Goal: Information Seeking & Learning: Check status

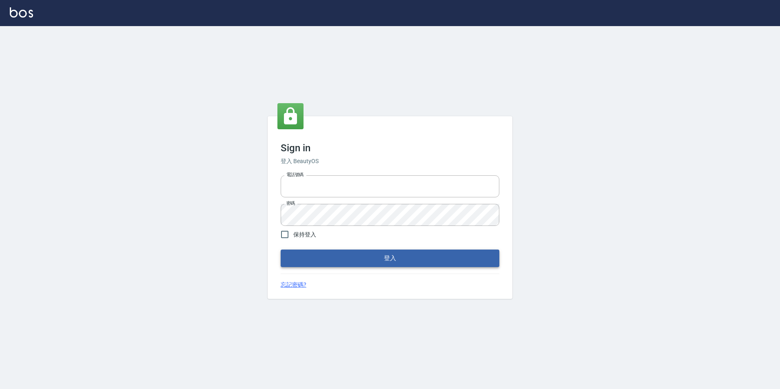
type input "0422269797"
click at [359, 260] on button "登入" at bounding box center [390, 258] width 219 height 17
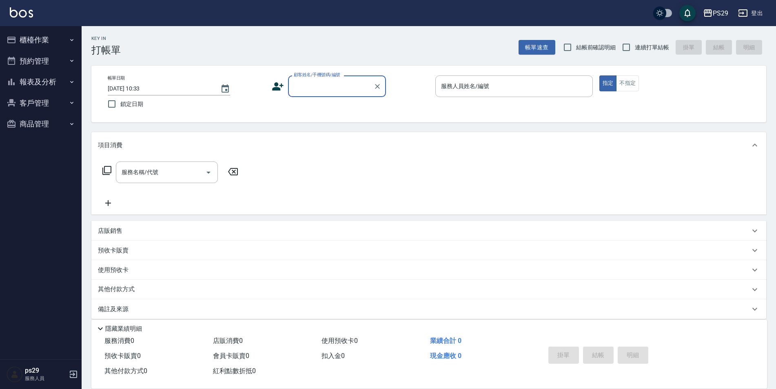
click at [31, 9] on img at bounding box center [21, 12] width 23 height 10
click at [75, 82] on icon "button" at bounding box center [72, 82] width 7 height 7
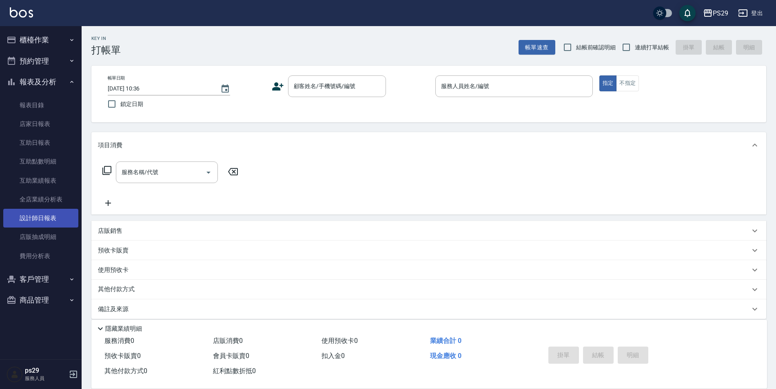
click at [45, 220] on link "設計師日報表" at bounding box center [40, 218] width 75 height 19
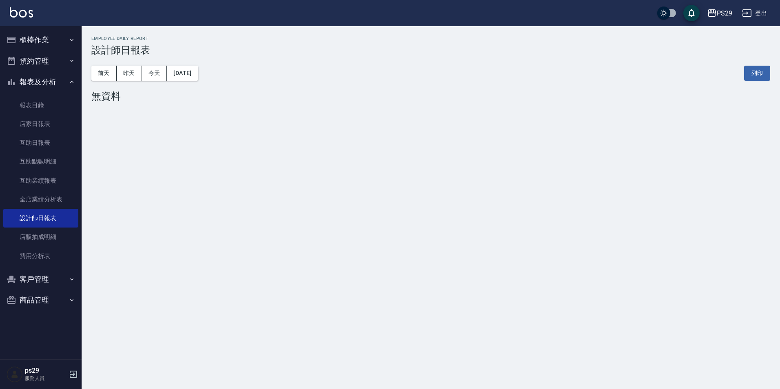
drag, startPoint x: 29, startPoint y: 7, endPoint x: 27, endPoint y: 11, distance: 4.6
click at [27, 11] on div "PS29 登出" at bounding box center [390, 13] width 780 height 26
click at [27, 12] on img at bounding box center [21, 12] width 23 height 10
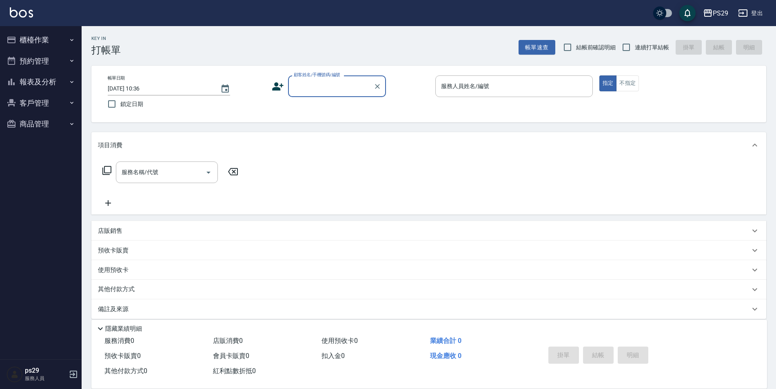
click at [30, 10] on img at bounding box center [21, 12] width 23 height 10
click at [41, 34] on button "櫃檯作業" at bounding box center [40, 39] width 75 height 21
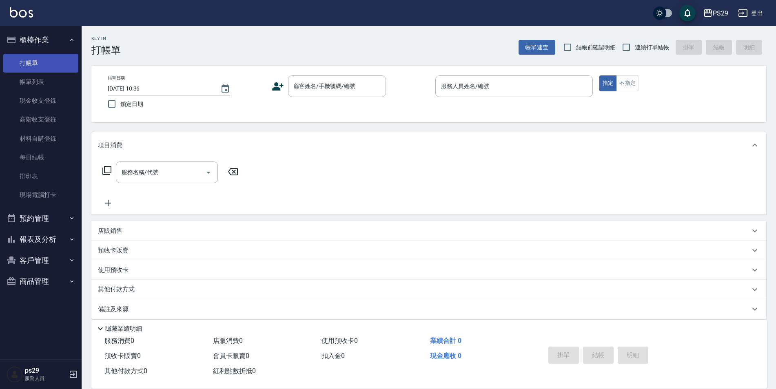
click at [37, 62] on link "打帳單" at bounding box center [40, 63] width 75 height 19
click at [308, 93] on input "顧客姓名/手機號碼/編號" at bounding box center [331, 86] width 78 height 14
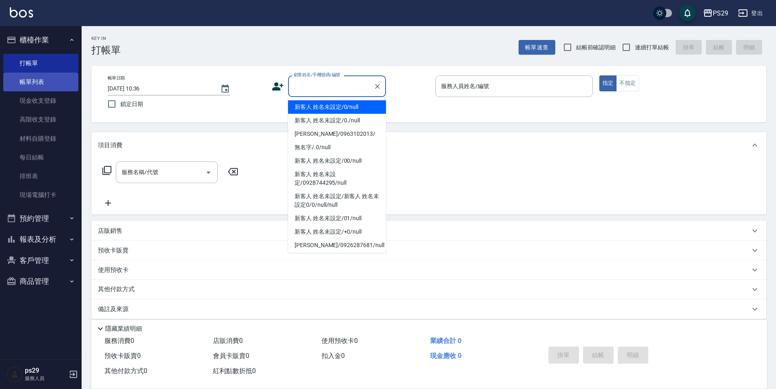
click at [61, 82] on link "帳單列表" at bounding box center [40, 82] width 75 height 19
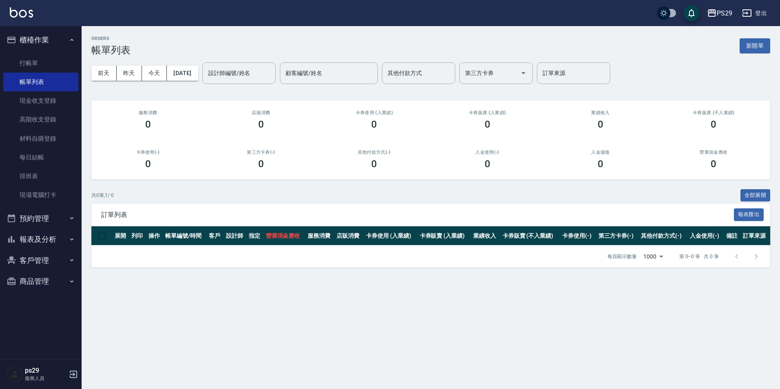
click at [60, 42] on button "櫃檯作業" at bounding box center [40, 39] width 75 height 21
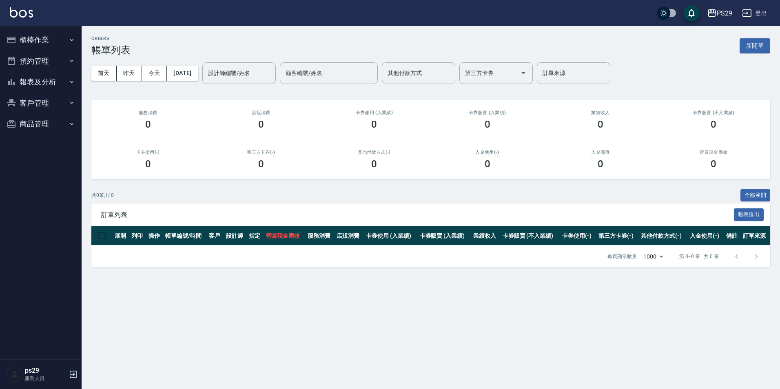
click at [57, 77] on button "報表及分析" at bounding box center [40, 81] width 75 height 21
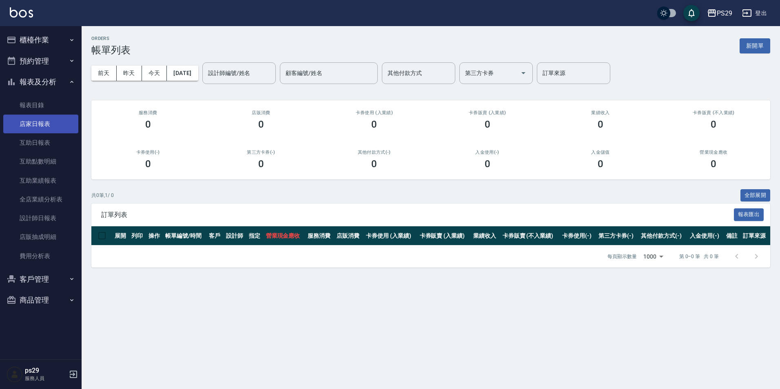
click at [42, 132] on link "店家日報表" at bounding box center [40, 124] width 75 height 19
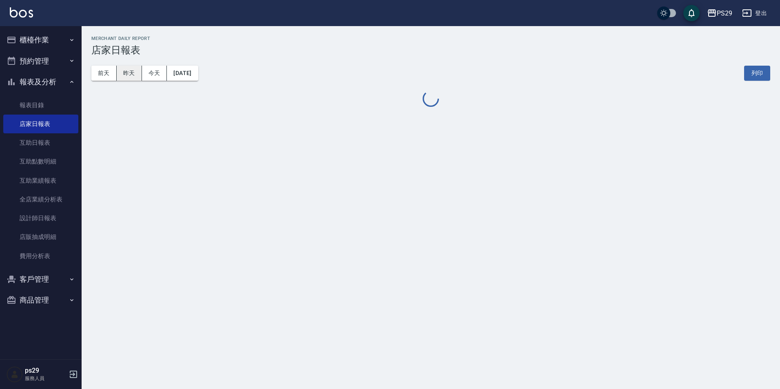
click at [128, 78] on button "昨天" at bounding box center [129, 73] width 25 height 15
click at [34, 38] on button "櫃檯作業" at bounding box center [40, 39] width 75 height 21
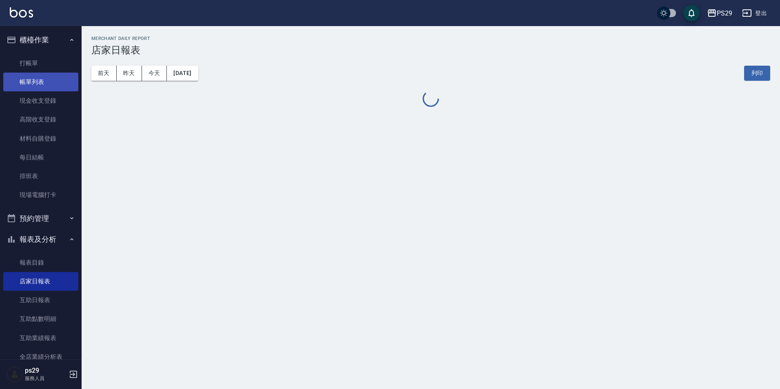
click at [45, 77] on link "帳單列表" at bounding box center [40, 82] width 75 height 19
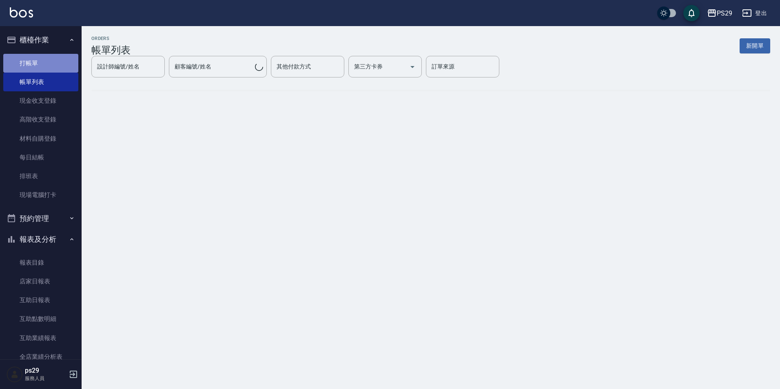
click at [41, 63] on link "打帳單" at bounding box center [40, 63] width 75 height 19
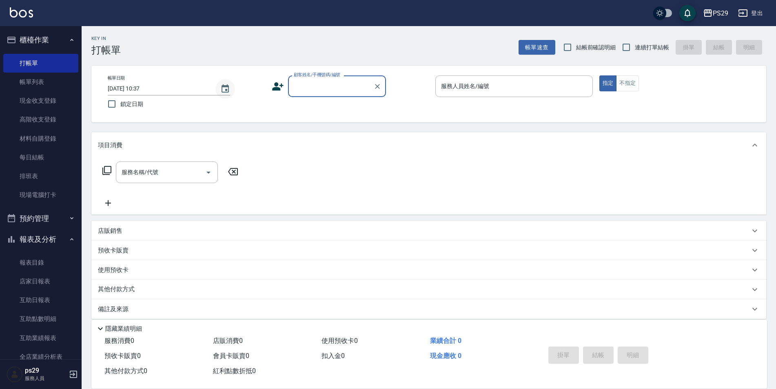
click at [222, 89] on icon "Choose date, selected date is 2025-09-10" at bounding box center [225, 88] width 7 height 8
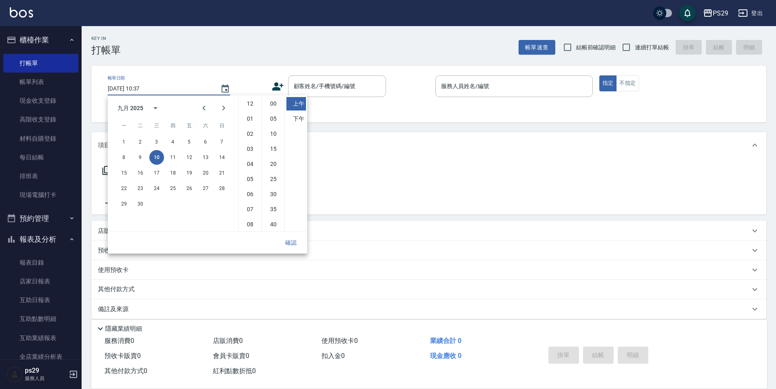
scroll to position [46, 0]
click at [145, 158] on button "9" at bounding box center [140, 157] width 15 height 15
type input "[DATE] 10:37"
click at [290, 242] on button "確認" at bounding box center [291, 242] width 26 height 15
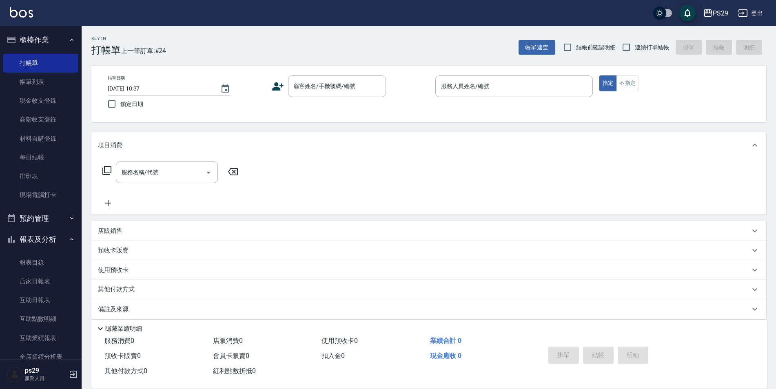
click at [641, 45] on span "連續打單結帳" at bounding box center [652, 47] width 34 height 9
click at [635, 45] on input "連續打單結帳" at bounding box center [626, 47] width 17 height 17
checkbox input "true"
click at [120, 104] on span "鎖定日期" at bounding box center [131, 104] width 23 height 9
click at [120, 104] on input "鎖定日期" at bounding box center [111, 103] width 17 height 17
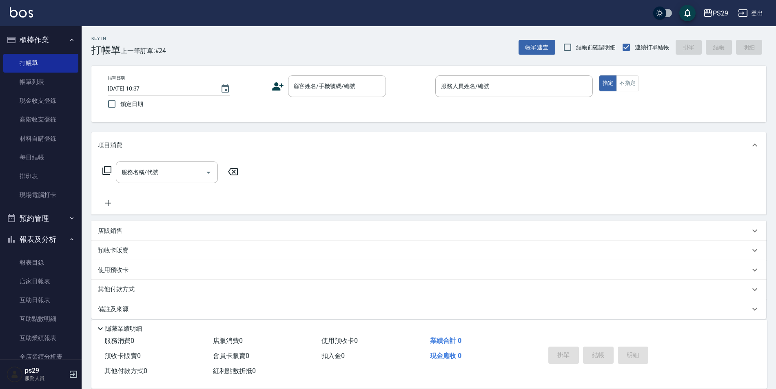
checkbox input "true"
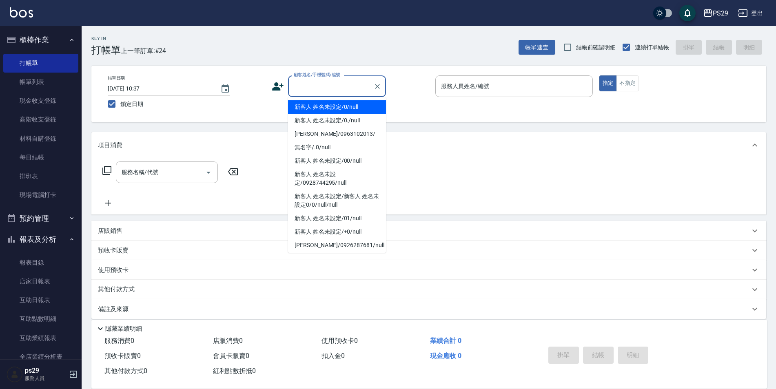
click at [325, 87] on input "顧客姓名/手機號碼/編號" at bounding box center [331, 86] width 78 height 14
type input "新客人 姓名未設定/0/null"
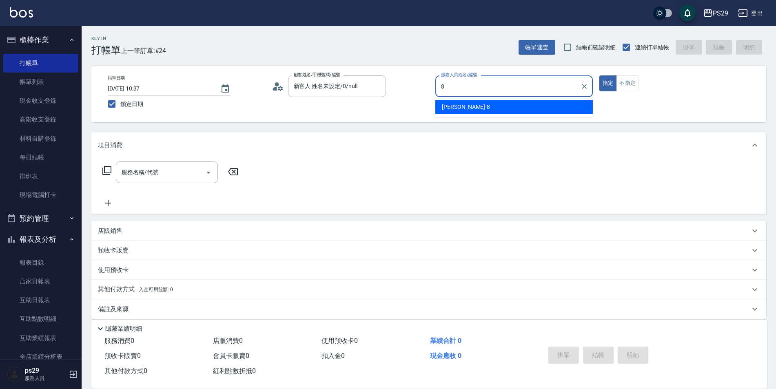
type input "[PERSON_NAME]-8"
type button "true"
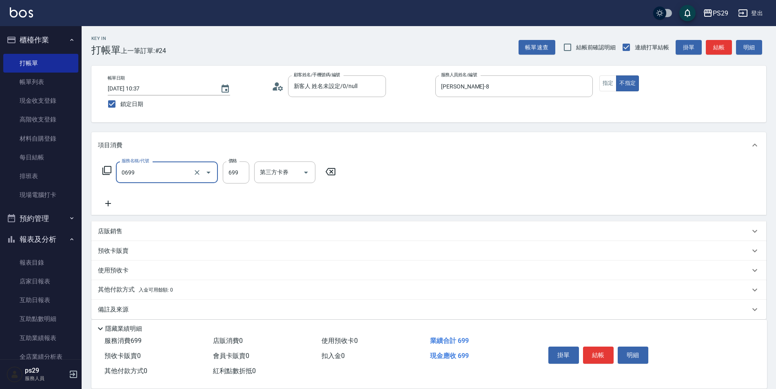
type input "精油SPA(0699)"
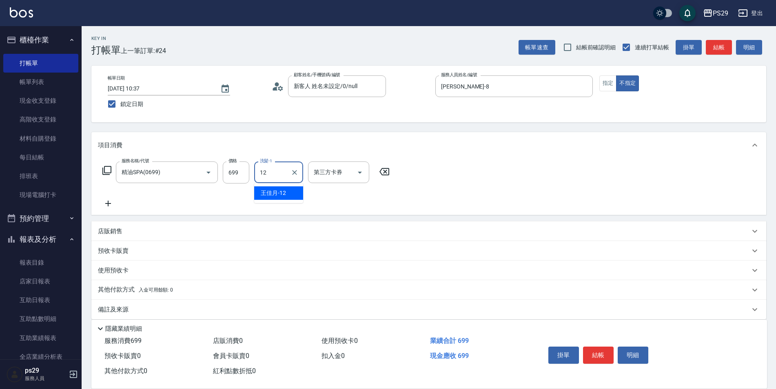
type input "[PERSON_NAME]-12"
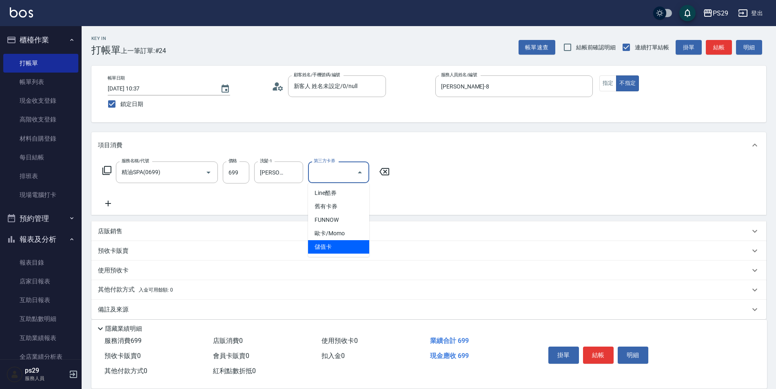
type input "儲值卡"
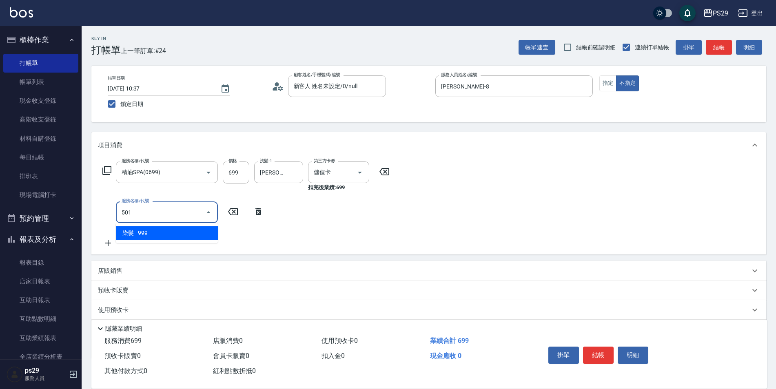
type input "染髮(501)"
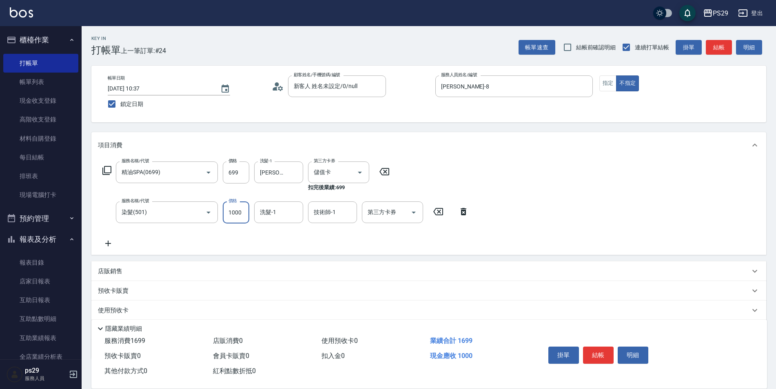
type input "1000"
type input "[PERSON_NAME]-12"
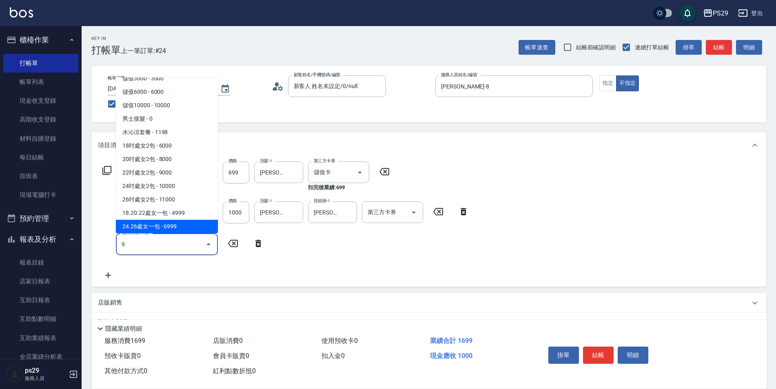
scroll to position [0, 0]
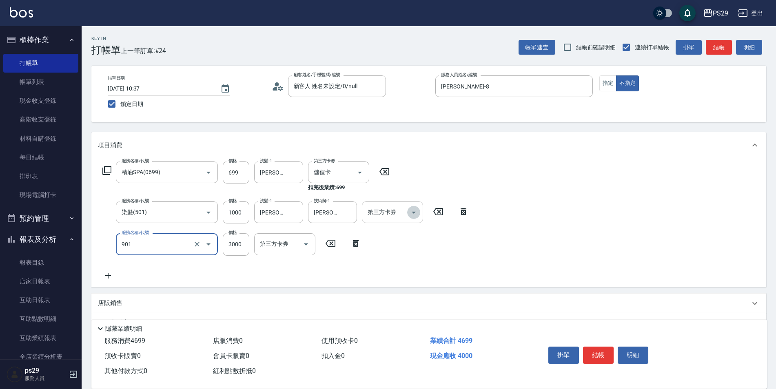
click at [413, 213] on icon "Open" at bounding box center [414, 213] width 10 height 10
type input "儲值3000(901)"
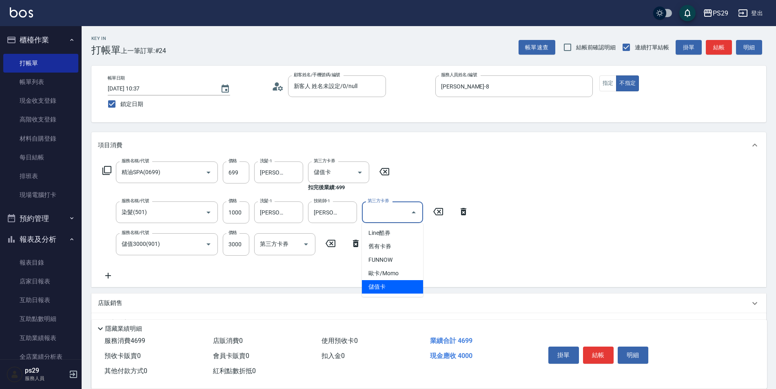
click at [383, 286] on span "儲值卡" at bounding box center [392, 286] width 61 height 13
type input "儲值卡"
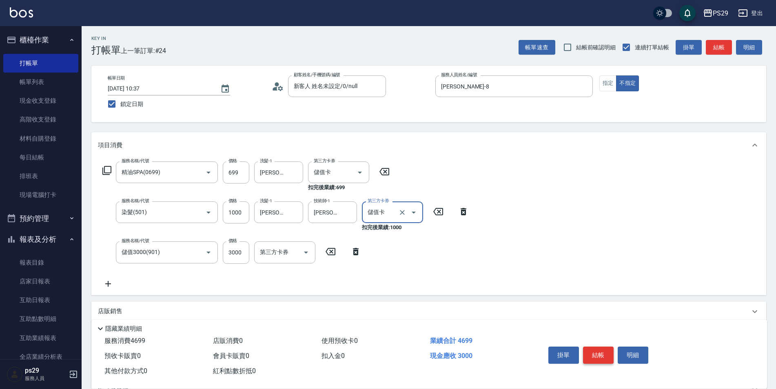
click at [594, 348] on button "結帳" at bounding box center [598, 355] width 31 height 17
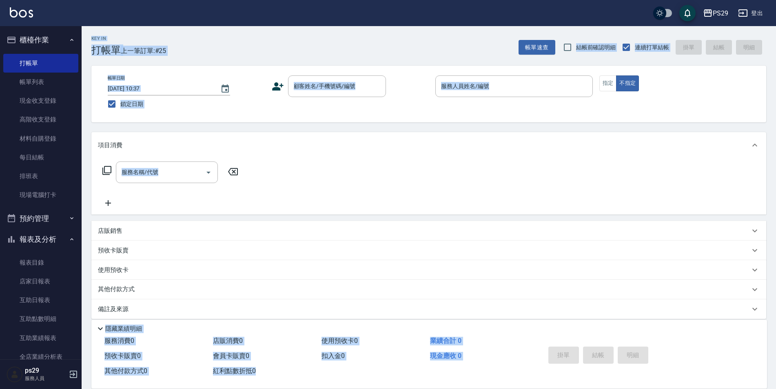
drag, startPoint x: 86, startPoint y: 33, endPoint x: 736, endPoint y: 342, distance: 720.2
click at [736, 342] on div "Key In 打帳單 上一筆訂單:#25 帳單速查 結帳前確認明細 連續打單結帳 掛單 結帳 明細 帳單日期 [DATE] 10:37 鎖定日期 顧客姓名/手…" at bounding box center [429, 211] width 694 height 371
click at [768, 35] on div "Key In 打帳單 上一筆訂單:#25 帳單速查 結帳前確認明細 連續打單結帳 掛單 結帳 明細 帳單日期 [DATE] 10:37 鎖定日期 顧客姓名/手…" at bounding box center [429, 211] width 694 height 371
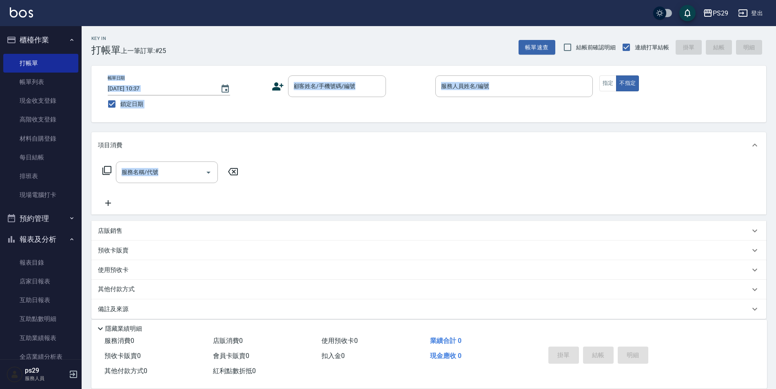
drag, startPoint x: 768, startPoint y: 35, endPoint x: 427, endPoint y: 190, distance: 374.7
click at [427, 190] on div "Key In 打帳單 上一筆訂單:#25 帳單速查 結帳前確認明細 連續打單結帳 掛單 結帳 明細 帳單日期 [DATE] 10:37 鎖定日期 顧客姓名/手…" at bounding box center [429, 211] width 694 height 371
click at [291, 128] on div "Key In 打帳單 上一筆訂單:#25 帳單速查 結帳前確認明細 連續打單結帳 掛單 結帳 明細 帳單日期 [DATE] 10:37 鎖定日期 顧客姓名/手…" at bounding box center [429, 211] width 694 height 371
drag, startPoint x: 87, startPoint y: 31, endPoint x: 709, endPoint y: 286, distance: 671.7
click at [709, 286] on div "Key In 打帳單 上一筆訂單:#25 帳單速查 結帳前確認明細 連續打單結帳 掛單 結帳 明細 帳單日期 [DATE] 10:37 鎖定日期 顧客姓名/手…" at bounding box center [429, 211] width 694 height 371
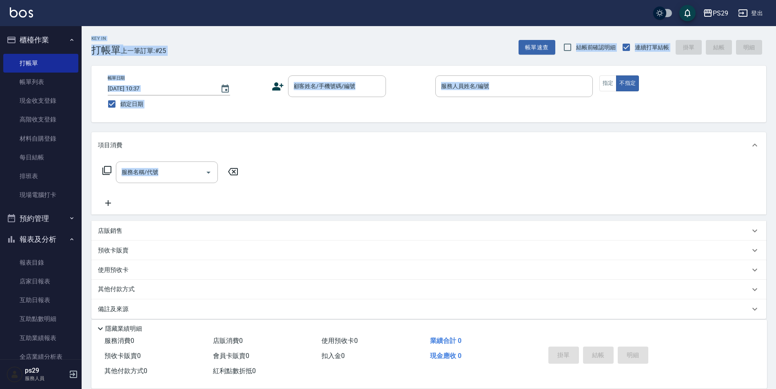
drag, startPoint x: 709, startPoint y: 286, endPoint x: 657, endPoint y: 211, distance: 91.0
click at [657, 211] on div "服務名稱/代號 服務名稱/代號" at bounding box center [428, 186] width 675 height 56
drag, startPoint x: 83, startPoint y: 27, endPoint x: 694, endPoint y: 315, distance: 675.6
click at [694, 315] on div "Key In 打帳單 上一筆訂單:#25 帳單速查 結帳前確認明細 連續打單結帳 掛單 結帳 明細 帳單日期 [DATE] 10:37 鎖定日期 顧客姓名/手…" at bounding box center [429, 211] width 694 height 371
click at [775, 41] on div "Key In 打帳單 上一筆訂單:#25 帳單速查 結帳前確認明細 連續打單結帳 掛單 結帳 明細 帳單日期 [DATE] 10:37 鎖定日期 顧客姓名/手…" at bounding box center [429, 211] width 694 height 371
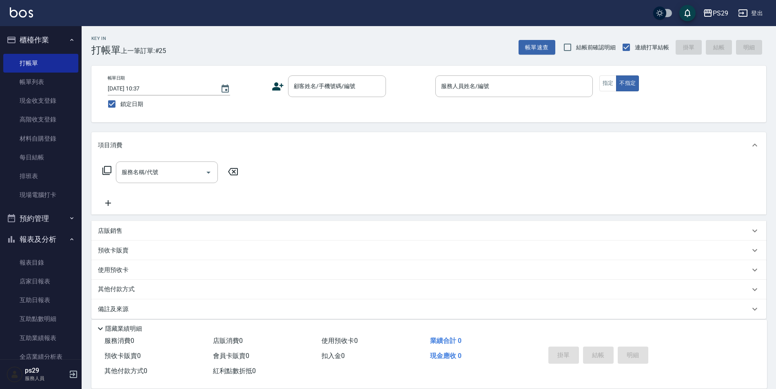
click at [763, 32] on div "Key In 打帳單 上一筆訂單:#25 帳單速查 結帳前確認明細 連續打單結帳 掛單 結帳 明細" at bounding box center [424, 41] width 685 height 30
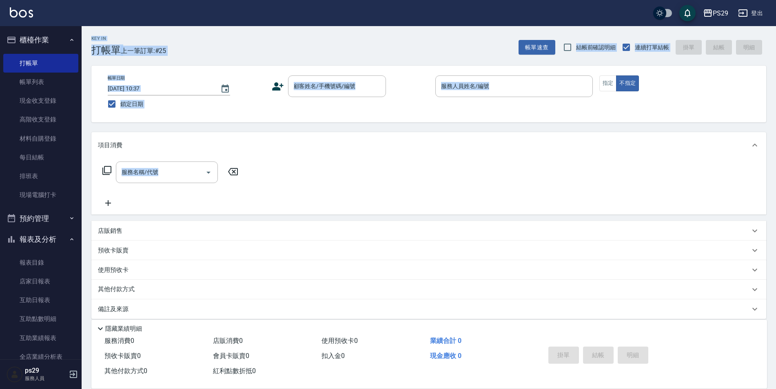
drag, startPoint x: 87, startPoint y: 34, endPoint x: 609, endPoint y: 280, distance: 577.4
click at [609, 280] on div "Key In 打帳單 上一筆訂單:#25 帳單速查 結帳前確認明細 連續打單結帳 掛單 結帳 明細 帳單日期 [DATE] 10:37 鎖定日期 顧客姓名/手…" at bounding box center [429, 211] width 694 height 371
click at [771, 35] on div "Key In 打帳單 上一筆訂單:#25 帳單速查 結帳前確認明細 連續打單結帳 掛單 結帳 明細 帳單日期 [DATE] 10:37 鎖定日期 顧客姓名/手…" at bounding box center [429, 211] width 694 height 371
drag, startPoint x: 87, startPoint y: 30, endPoint x: 691, endPoint y: 333, distance: 675.9
click at [691, 333] on div "Key In 打帳單 上一筆訂單:#25 帳單速查 結帳前確認明細 連續打單結帳 掛單 結帳 明細 帳單日期 [DATE] 10:37 鎖定日期 顧客姓名/手…" at bounding box center [429, 211] width 694 height 371
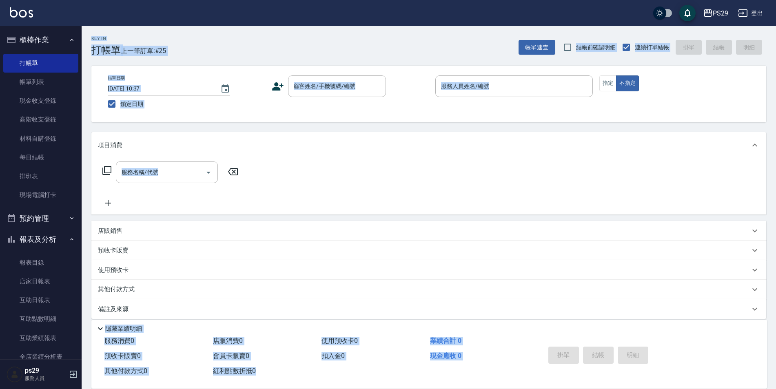
click at [764, 38] on div "Key In 打帳單 上一筆訂單:#25 帳單速查 結帳前確認明細 連續打單結帳 掛單 結帳 明細" at bounding box center [424, 41] width 685 height 30
drag, startPoint x: 86, startPoint y: 35, endPoint x: 691, endPoint y: 331, distance: 673.2
click at [691, 331] on div "Key In 打帳單 上一筆訂單:#25 帳單速查 結帳前確認明細 連續打單結帳 掛單 結帳 明細 帳單日期 [DATE] 10:37 鎖定日期 顧客姓名/手…" at bounding box center [429, 211] width 694 height 371
click at [173, 55] on div "Key In 打帳單 上一筆訂單:#25 帳單速查 結帳前確認明細 連續打單結帳 掛單 結帳 明細" at bounding box center [424, 41] width 685 height 30
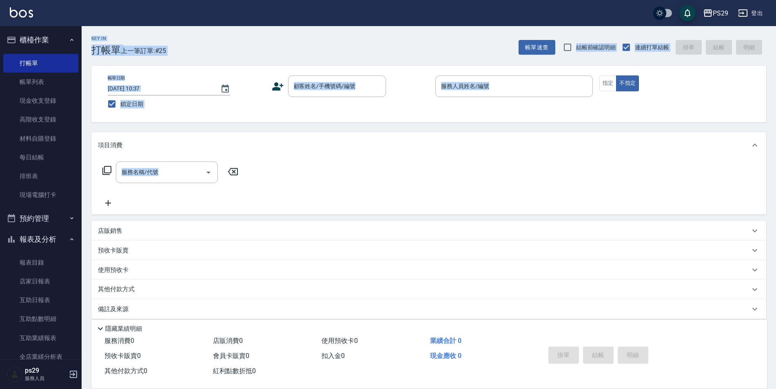
drag, startPoint x: 90, startPoint y: 33, endPoint x: 728, endPoint y: 311, distance: 696.4
click at [728, 311] on div "Key In 打帳單 上一筆訂單:#25 帳單速查 結帳前確認明細 連續打單結帳 掛單 結帳 明細 帳單日期 [DATE] 10:37 鎖定日期 顧客姓名/手…" at bounding box center [429, 211] width 694 height 371
click at [88, 27] on div "Key In 打帳單 上一筆訂單:#25" at bounding box center [124, 41] width 84 height 30
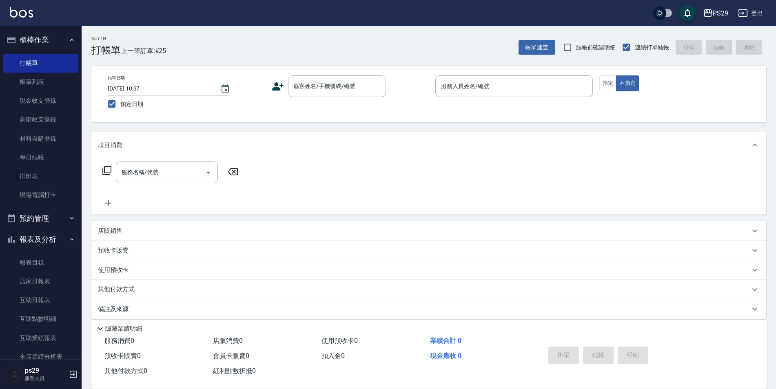
click at [18, 14] on img at bounding box center [21, 12] width 23 height 10
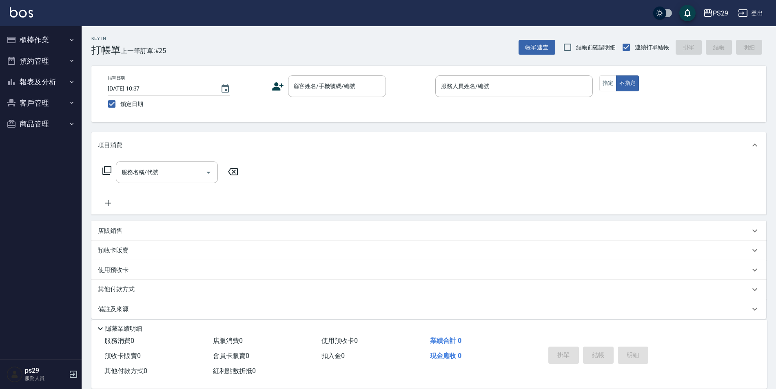
click at [26, 11] on img at bounding box center [21, 12] width 23 height 10
click at [30, 20] on div "PS29 登出" at bounding box center [388, 13] width 776 height 26
click at [29, 16] on img at bounding box center [21, 12] width 23 height 10
click at [45, 82] on button "報表及分析" at bounding box center [40, 81] width 75 height 21
click at [46, 83] on button "報表及分析" at bounding box center [40, 81] width 75 height 21
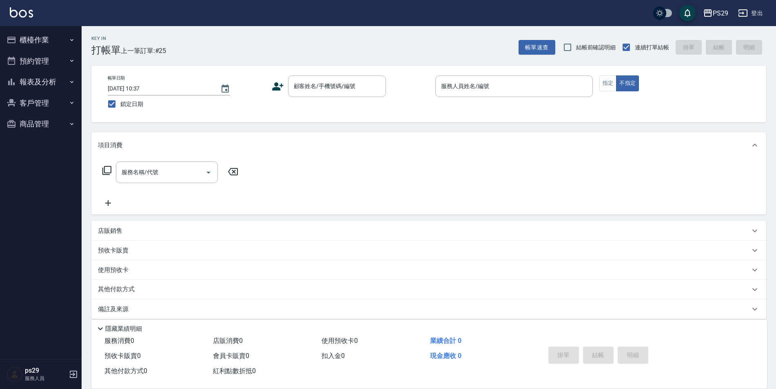
click at [44, 89] on button "報表及分析" at bounding box center [40, 81] width 75 height 21
click at [45, 87] on button "報表及分析" at bounding box center [40, 81] width 75 height 21
click at [56, 30] on button "櫃檯作業" at bounding box center [40, 39] width 75 height 21
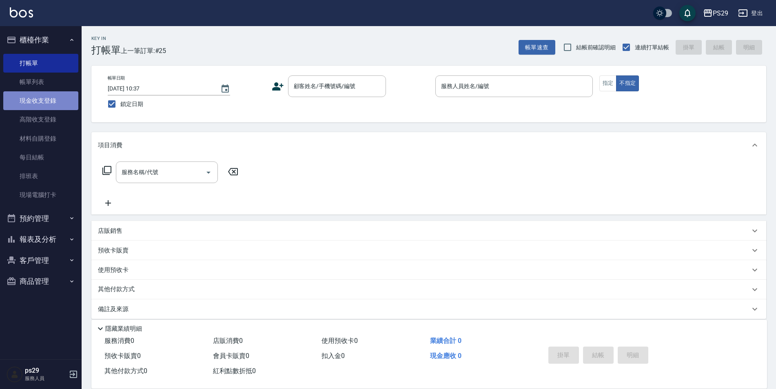
click at [53, 95] on link "現金收支登錄" at bounding box center [40, 100] width 75 height 19
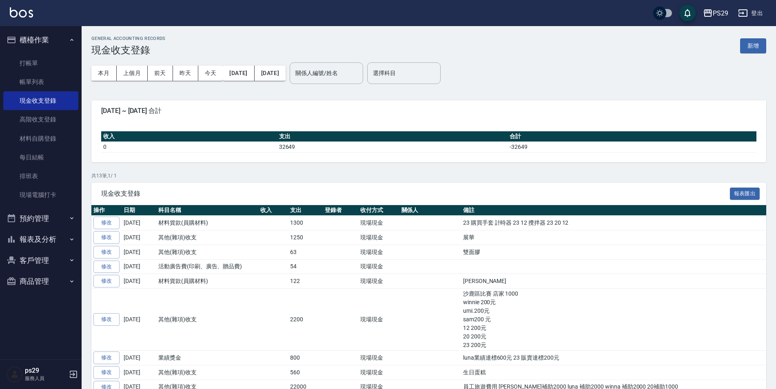
click at [53, 42] on button "櫃檯作業" at bounding box center [40, 39] width 75 height 21
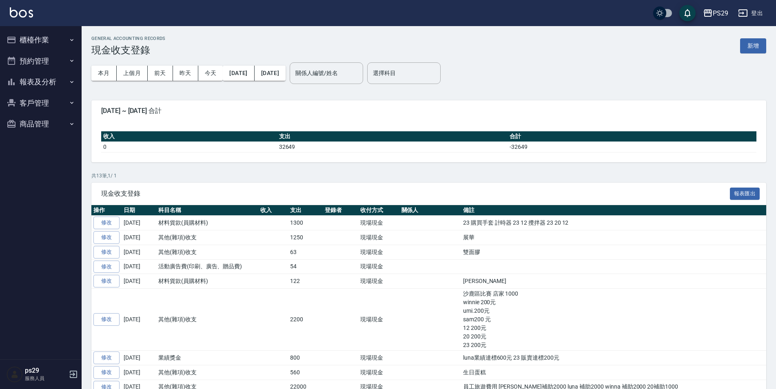
click at [43, 78] on button "報表及分析" at bounding box center [40, 81] width 75 height 21
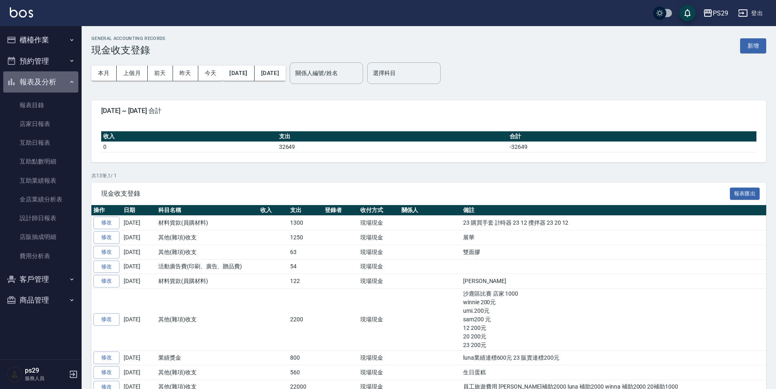
click at [31, 78] on button "報表及分析" at bounding box center [40, 81] width 75 height 21
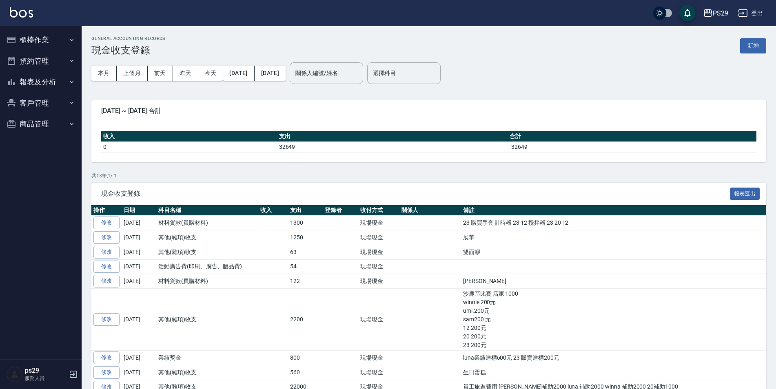
click at [55, 43] on button "櫃檯作業" at bounding box center [40, 39] width 75 height 21
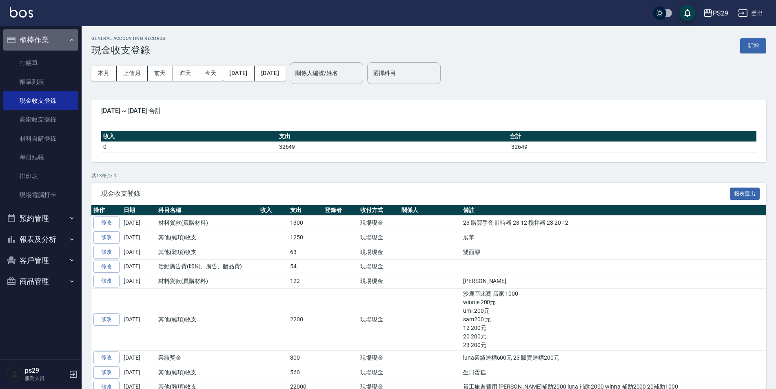
click at [57, 45] on button "櫃檯作業" at bounding box center [40, 39] width 75 height 21
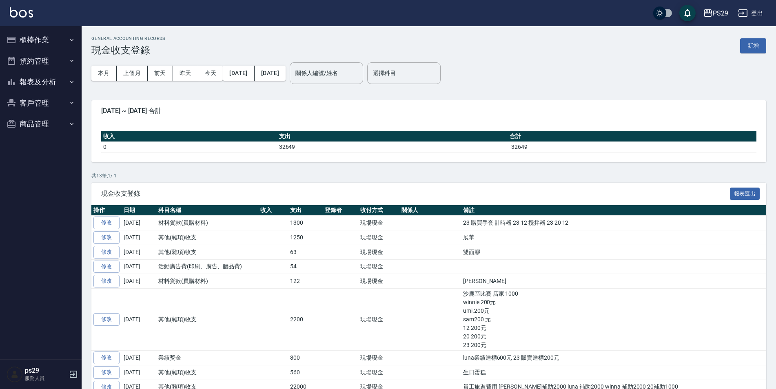
click at [58, 43] on button "櫃檯作業" at bounding box center [40, 39] width 75 height 21
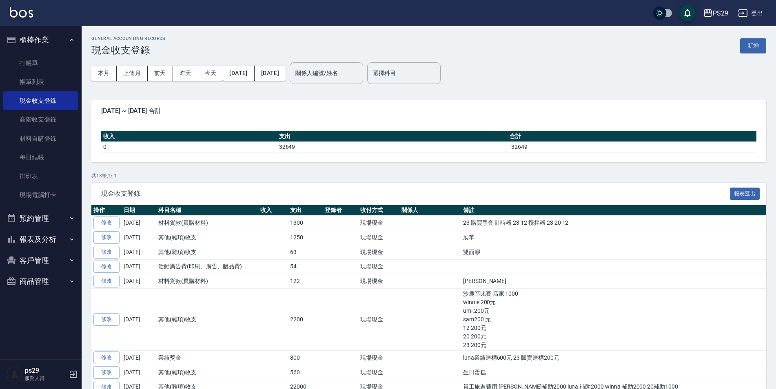
click at [57, 43] on button "櫃檯作業" at bounding box center [40, 39] width 75 height 21
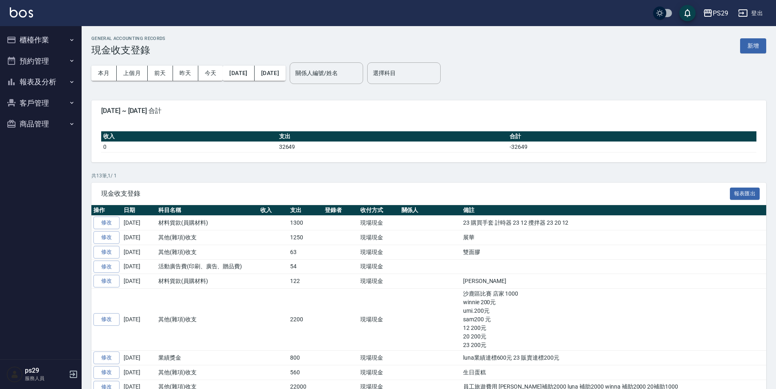
click at [55, 76] on button "報表及分析" at bounding box center [40, 81] width 75 height 21
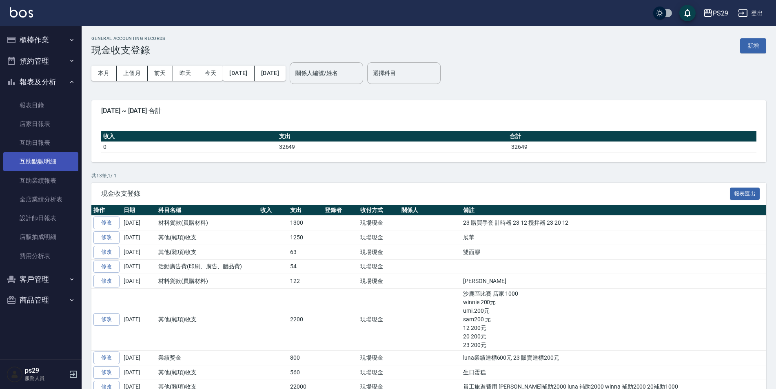
click at [42, 164] on link "互助點數明細" at bounding box center [40, 161] width 75 height 19
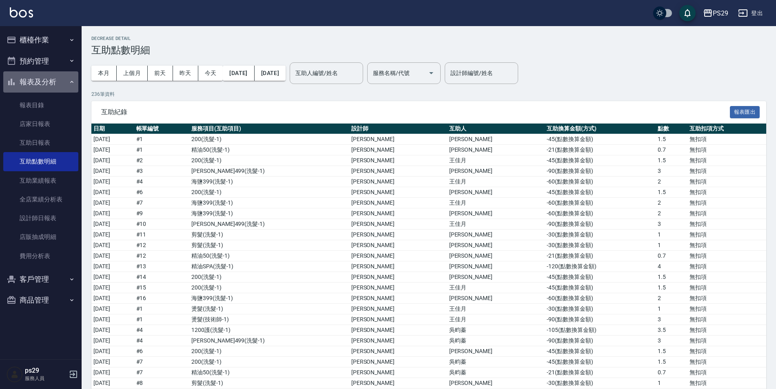
click at [45, 80] on button "報表及分析" at bounding box center [40, 81] width 75 height 21
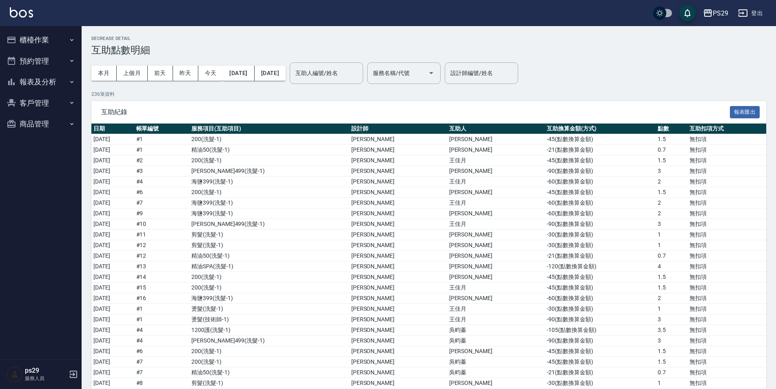
click at [60, 40] on button "櫃檯作業" at bounding box center [40, 39] width 75 height 21
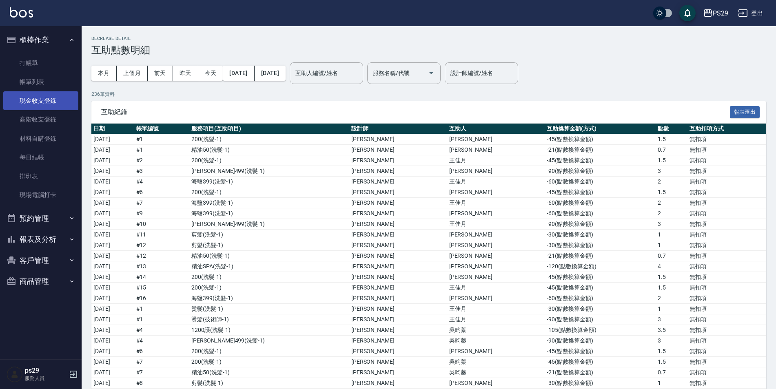
drag, startPoint x: 53, startPoint y: 109, endPoint x: 48, endPoint y: 110, distance: 5.4
click at [53, 109] on link "現金收支登錄" at bounding box center [40, 100] width 75 height 19
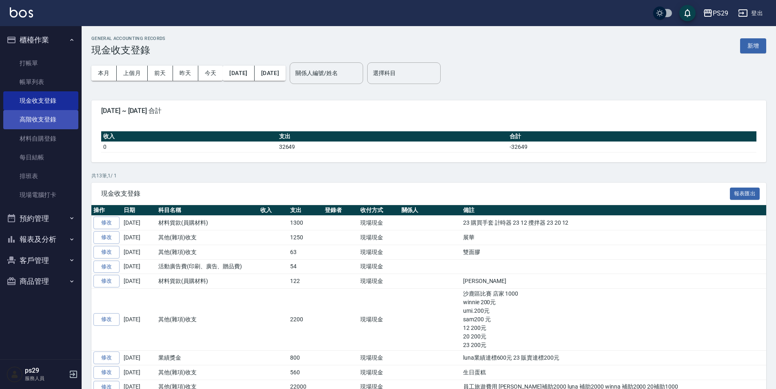
click at [47, 119] on link "高階收支登錄" at bounding box center [40, 119] width 75 height 19
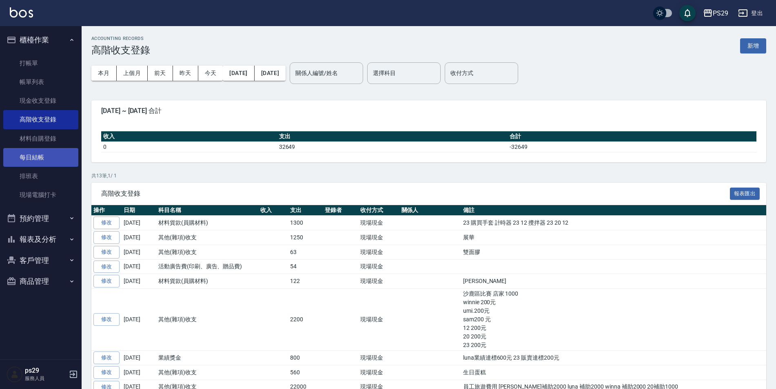
click at [32, 153] on link "每日結帳" at bounding box center [40, 157] width 75 height 19
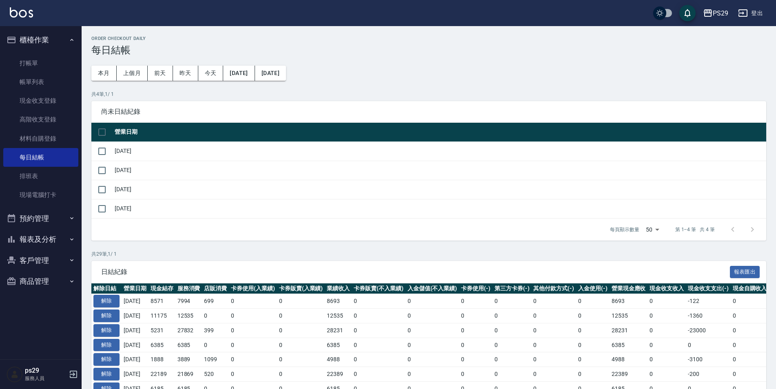
scroll to position [82, 0]
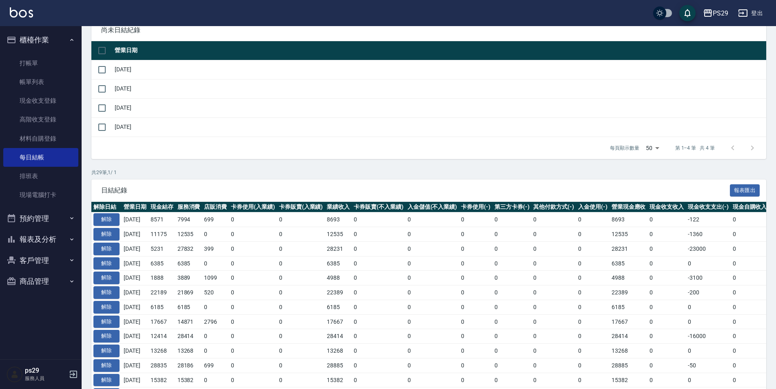
click at [62, 43] on button "櫃檯作業" at bounding box center [40, 39] width 75 height 21
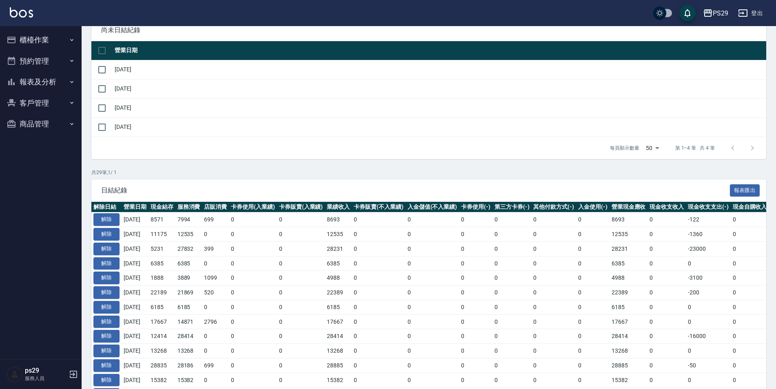
click at [48, 82] on button "報表及分析" at bounding box center [40, 81] width 75 height 21
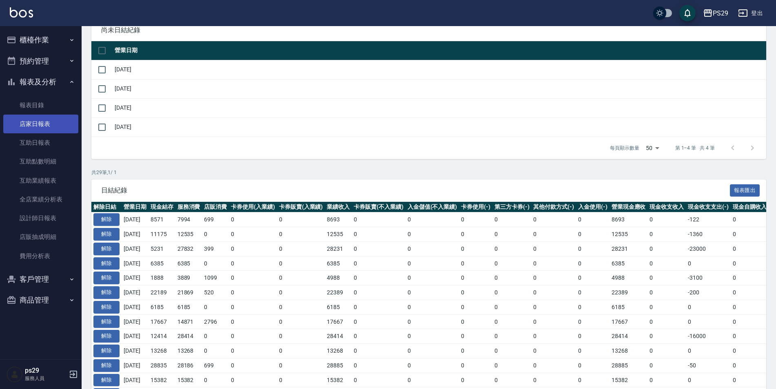
click at [38, 121] on link "店家日報表" at bounding box center [40, 124] width 75 height 19
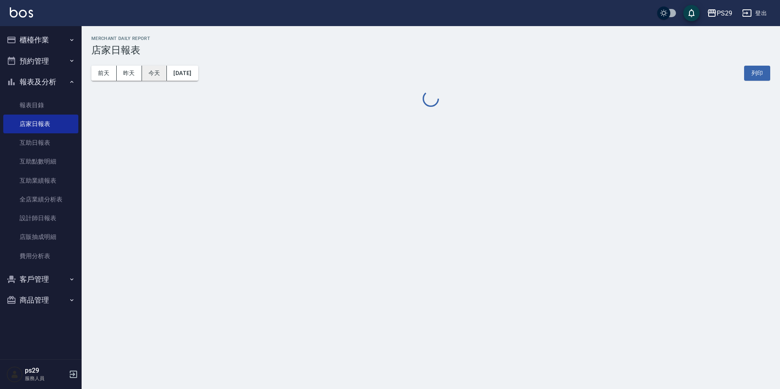
click at [146, 72] on button "今天" at bounding box center [154, 73] width 25 height 15
click at [135, 72] on button "昨天" at bounding box center [129, 73] width 25 height 15
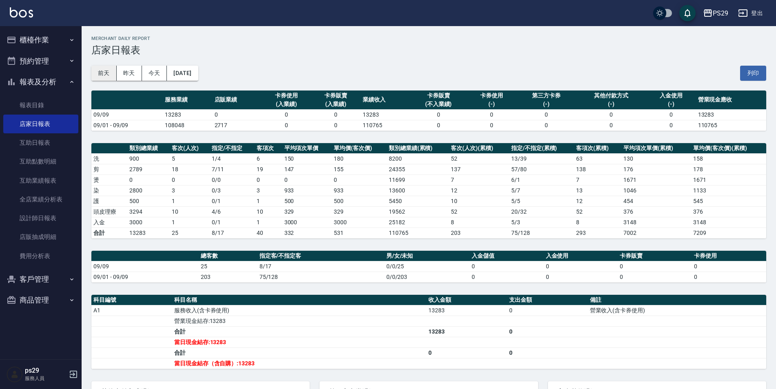
click at [110, 75] on button "前天" at bounding box center [103, 73] width 25 height 15
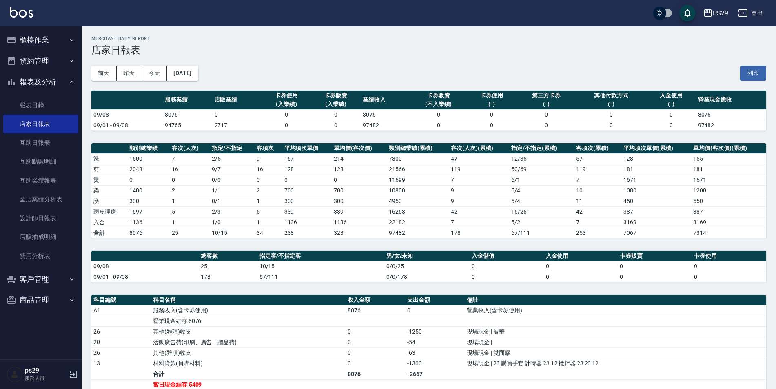
click at [16, 9] on img at bounding box center [21, 12] width 23 height 10
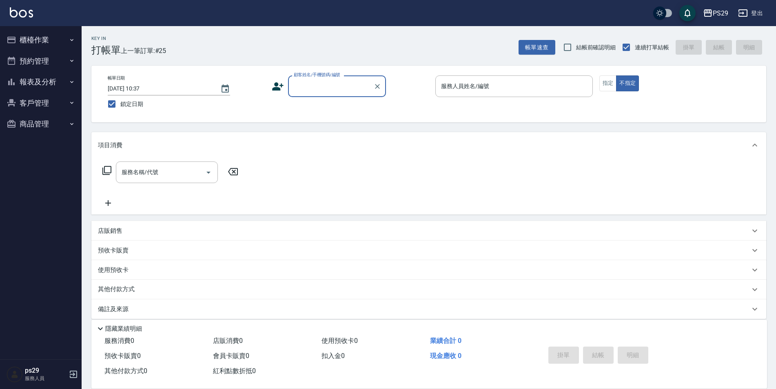
click at [37, 36] on button "櫃檯作業" at bounding box center [40, 39] width 75 height 21
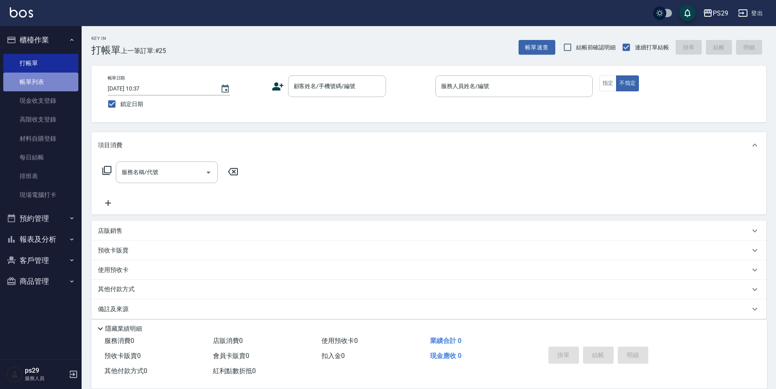
click at [47, 90] on link "帳單列表" at bounding box center [40, 82] width 75 height 19
click at [51, 102] on link "現金收支登錄" at bounding box center [40, 100] width 75 height 19
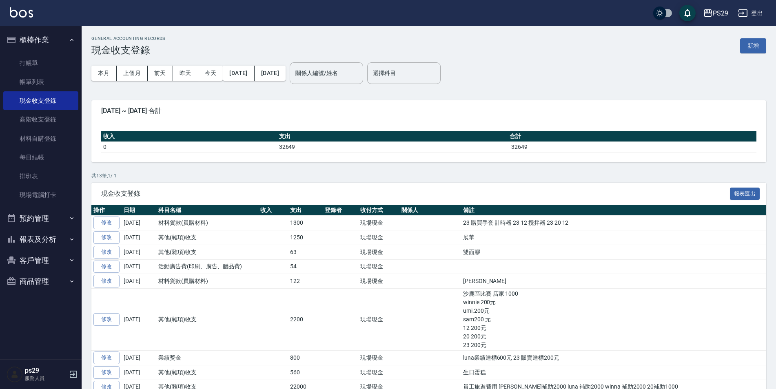
click at [47, 42] on button "櫃檯作業" at bounding box center [40, 39] width 75 height 21
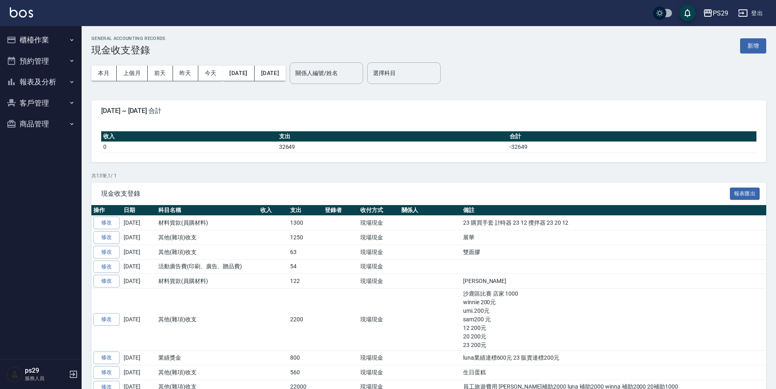
click at [51, 87] on button "報表及分析" at bounding box center [40, 81] width 75 height 21
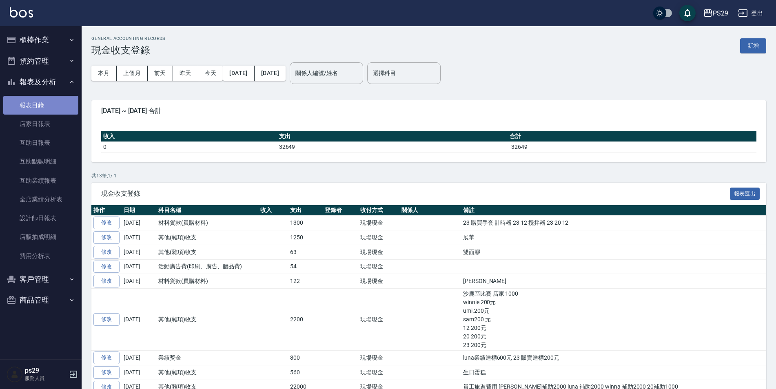
click at [46, 112] on link "報表目錄" at bounding box center [40, 105] width 75 height 19
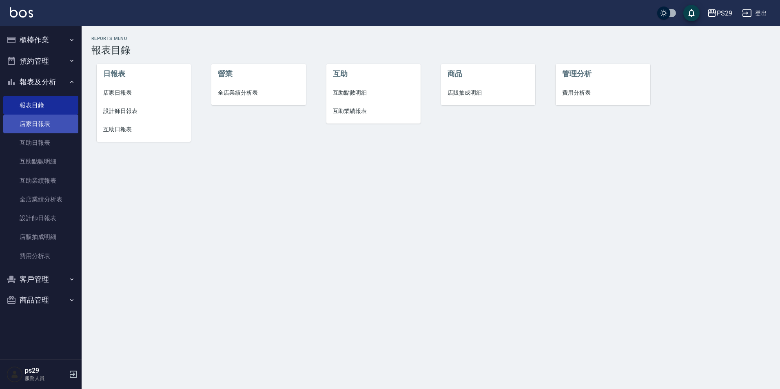
click at [55, 132] on link "店家日報表" at bounding box center [40, 124] width 75 height 19
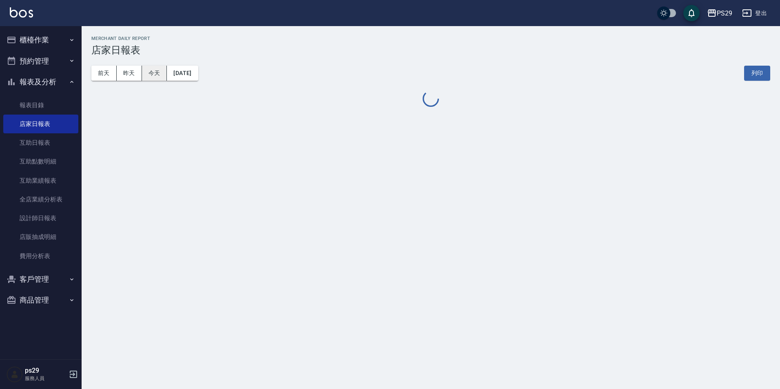
click at [151, 75] on button "今天" at bounding box center [154, 73] width 25 height 15
click at [131, 78] on button "昨天" at bounding box center [129, 73] width 25 height 15
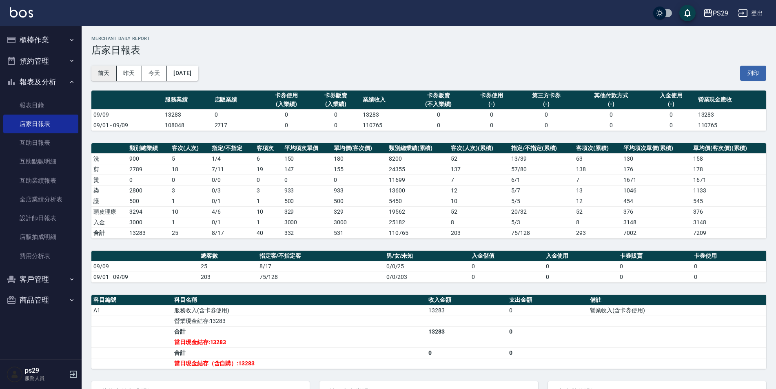
click at [107, 72] on button "前天" at bounding box center [103, 73] width 25 height 15
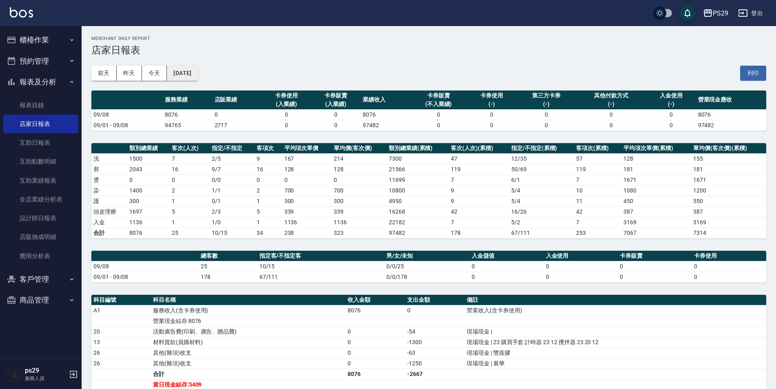
click at [198, 69] on button "[DATE]" at bounding box center [182, 73] width 31 height 15
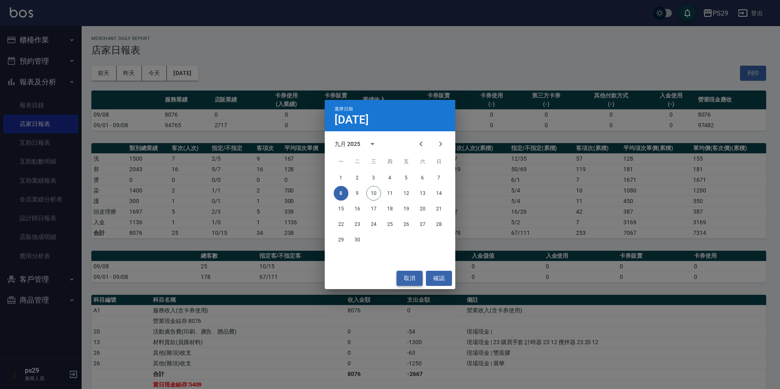
click at [415, 284] on button "取消" at bounding box center [410, 278] width 26 height 15
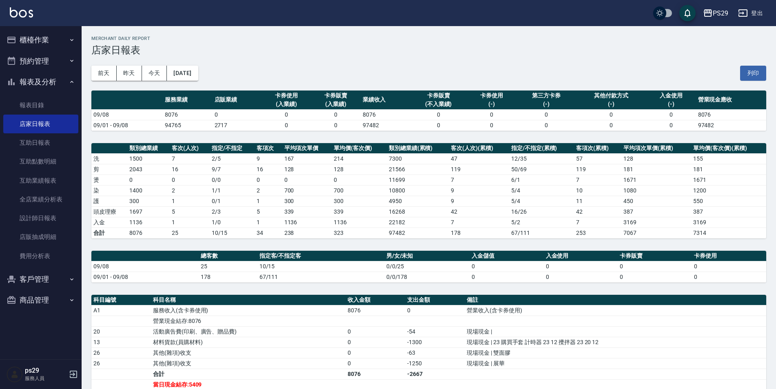
click at [30, 7] on img at bounding box center [21, 12] width 23 height 10
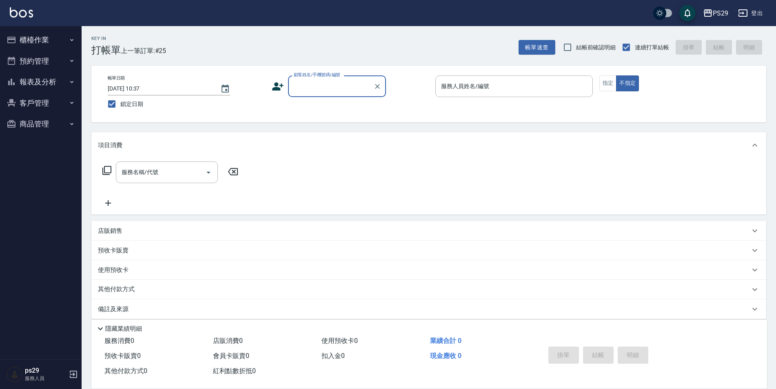
click at [67, 46] on button "櫃檯作業" at bounding box center [40, 39] width 75 height 21
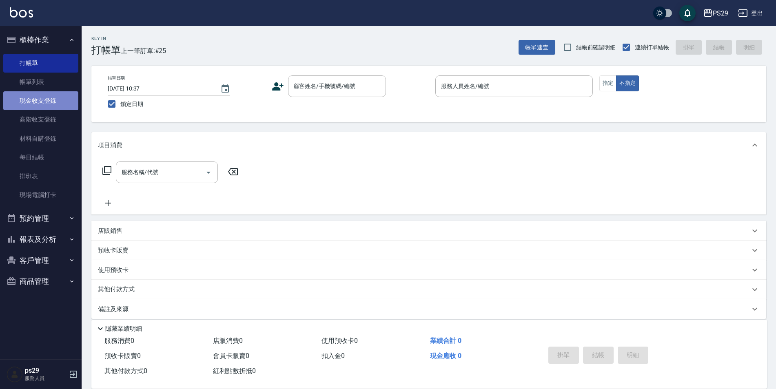
click at [40, 101] on link "現金收支登錄" at bounding box center [40, 100] width 75 height 19
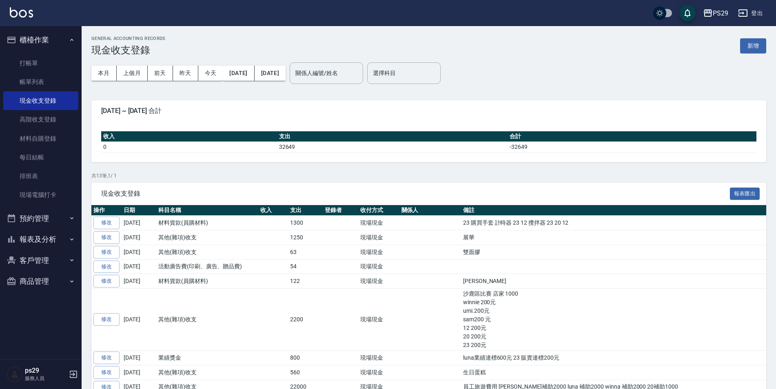
click at [53, 29] on ul "櫃檯作業 打帳單 帳單列表 現金收支登錄 高階收支登錄 材料自購登錄 每日結帳 排班表 現場電腦打卡 預約管理 預約管理 單日預約紀錄 單週預約紀錄 報表及分…" at bounding box center [40, 160] width 75 height 269
click at [53, 36] on button "櫃檯作業" at bounding box center [40, 39] width 75 height 21
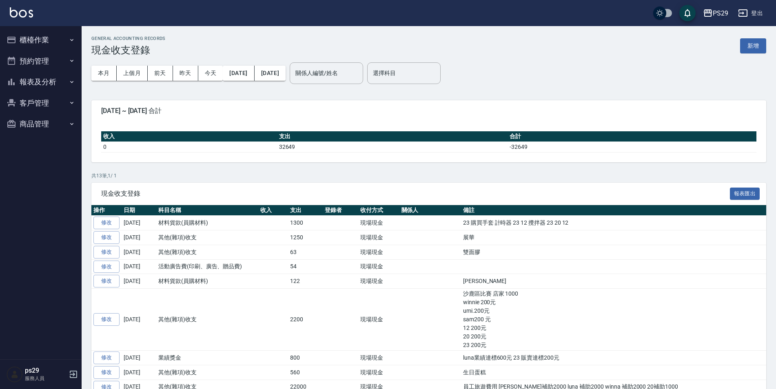
click at [52, 87] on button "報表及分析" at bounding box center [40, 81] width 75 height 21
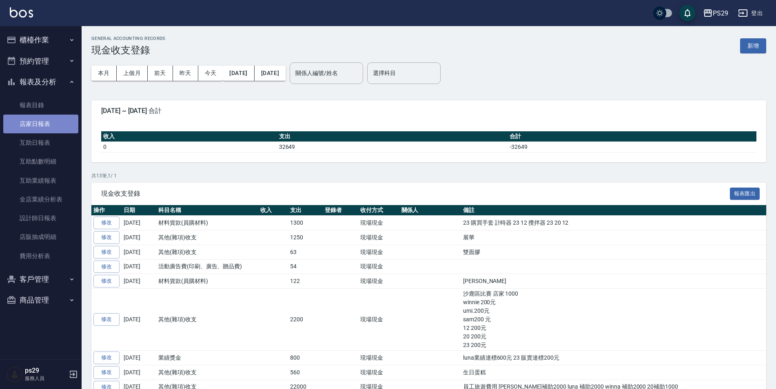
click at [42, 122] on link "店家日報表" at bounding box center [40, 124] width 75 height 19
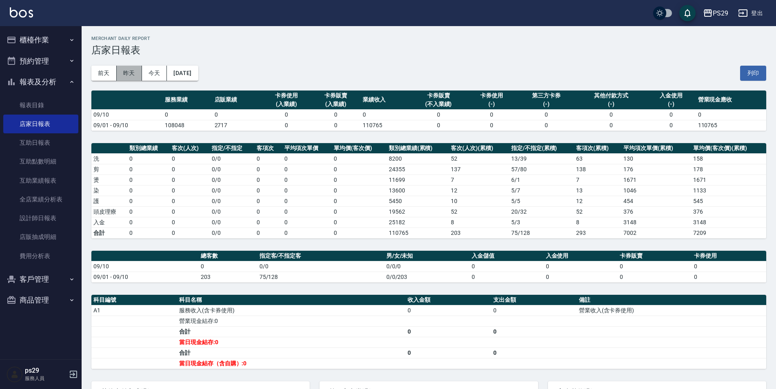
click at [138, 75] on button "昨天" at bounding box center [129, 73] width 25 height 15
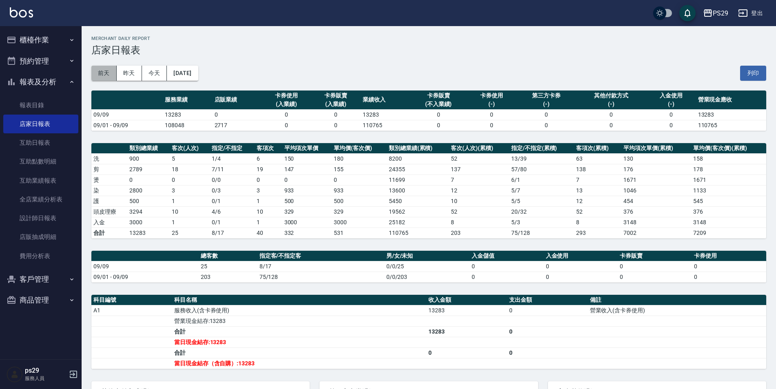
click at [115, 78] on button "前天" at bounding box center [103, 73] width 25 height 15
